Goal: Transaction & Acquisition: Purchase product/service

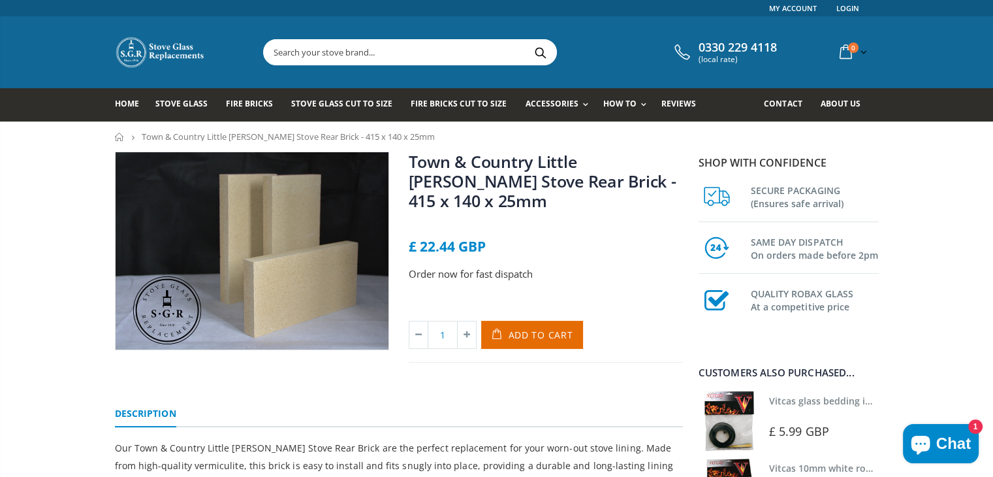
click at [302, 239] on img at bounding box center [252, 251] width 273 height 198
click at [555, 328] on span "Add to Cart" at bounding box center [540, 334] width 65 height 12
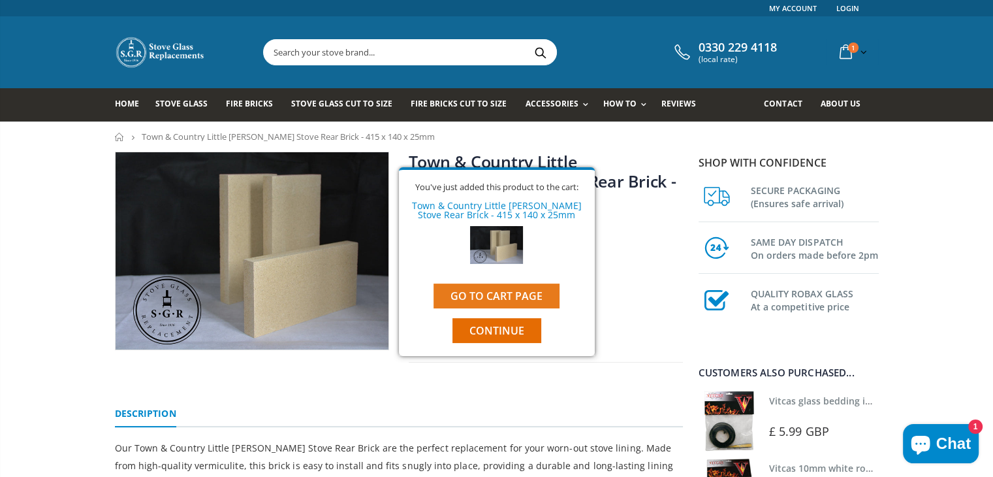
click at [540, 290] on link "Go to cart page" at bounding box center [496, 295] width 126 height 25
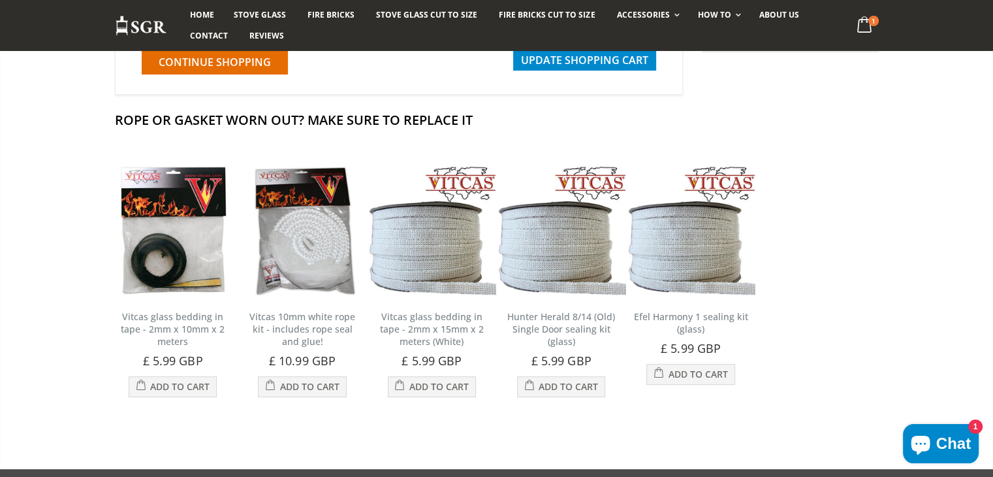
scroll to position [261, 0]
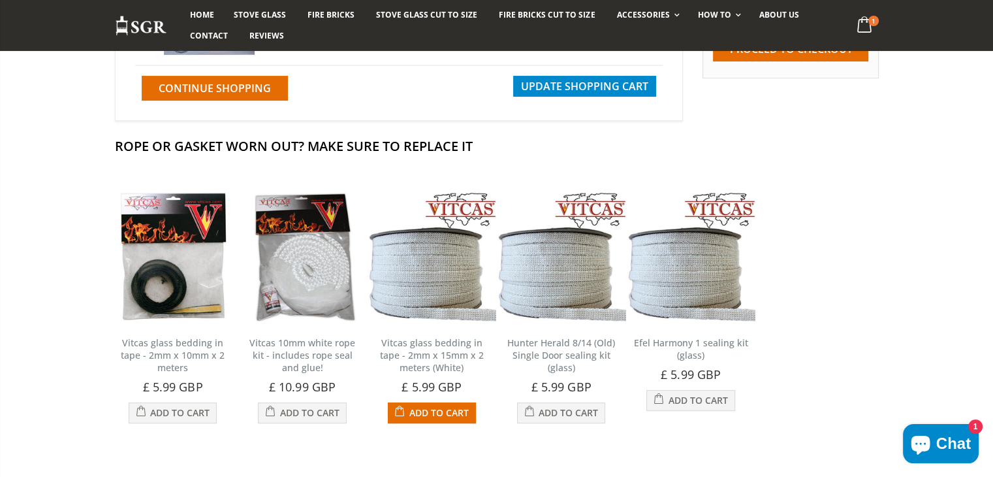
click at [441, 358] on link "Vitcas glass bedding in tape - 2mm x 15mm x 2 meters (White)" at bounding box center [432, 354] width 104 height 37
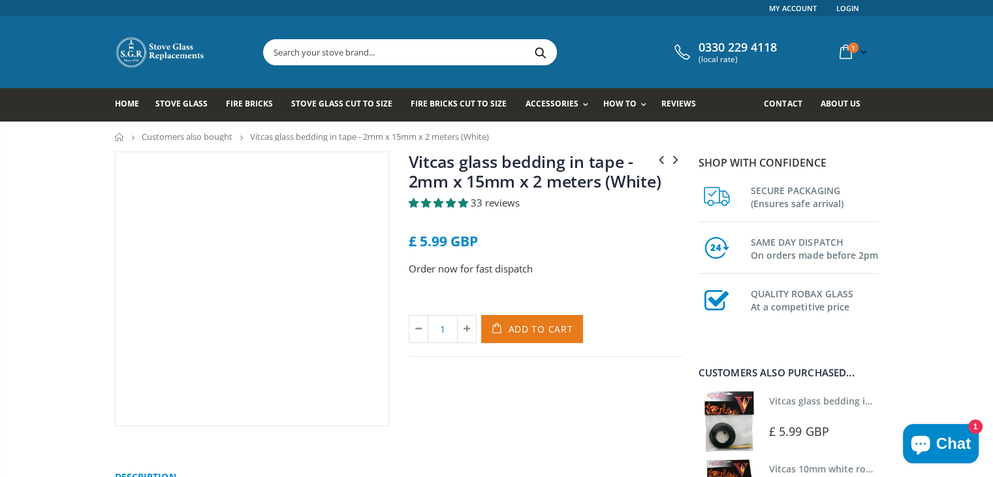
click at [512, 330] on span "Add to Cart" at bounding box center [540, 328] width 65 height 12
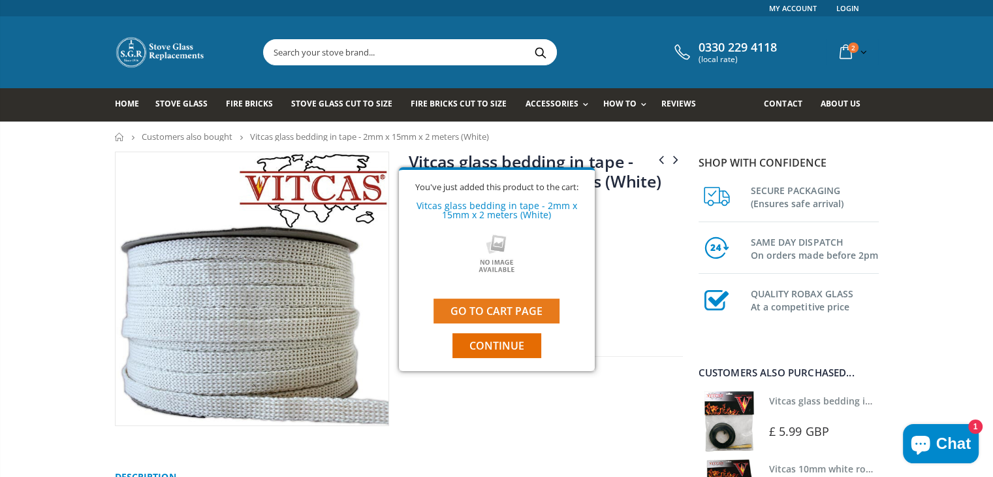
click at [538, 306] on link "Go to cart page" at bounding box center [496, 310] width 126 height 25
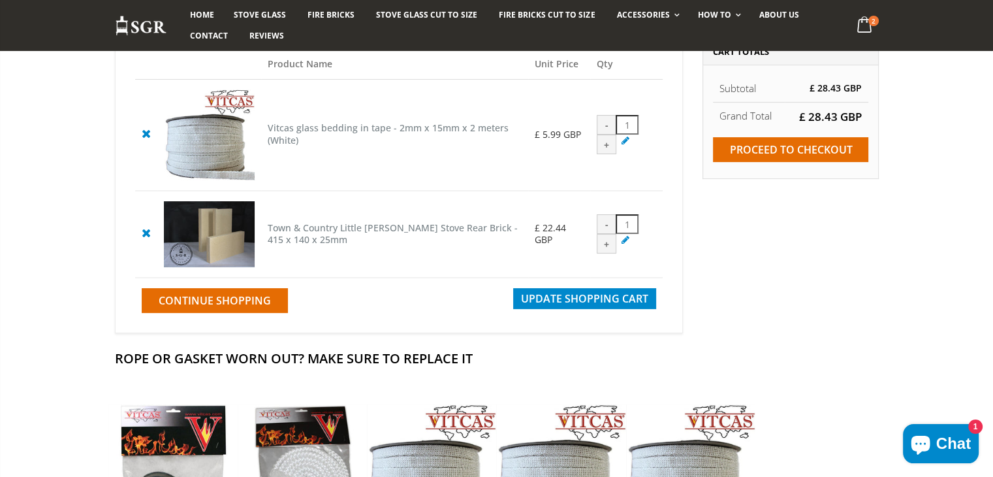
scroll to position [183, 0]
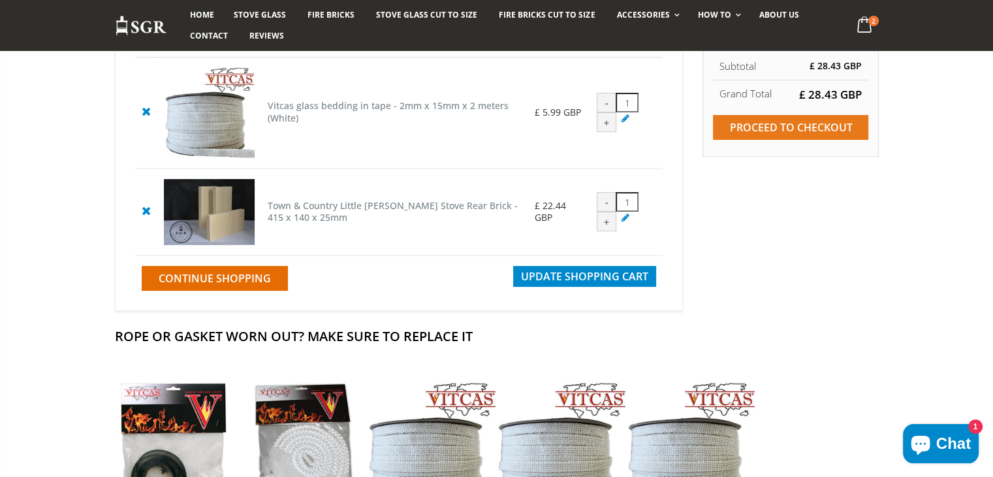
click at [836, 123] on input "Proceed to checkout" at bounding box center [790, 127] width 155 height 25
